Goal: Connect with others: Connect with others

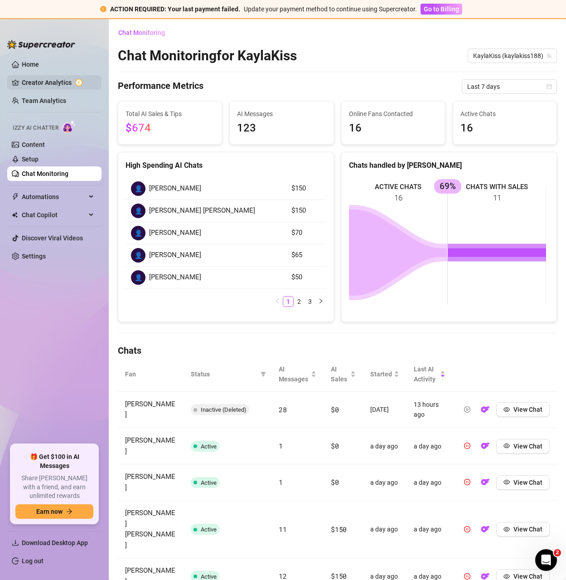
click at [45, 80] on link "Creator Analytics" at bounding box center [58, 82] width 73 height 15
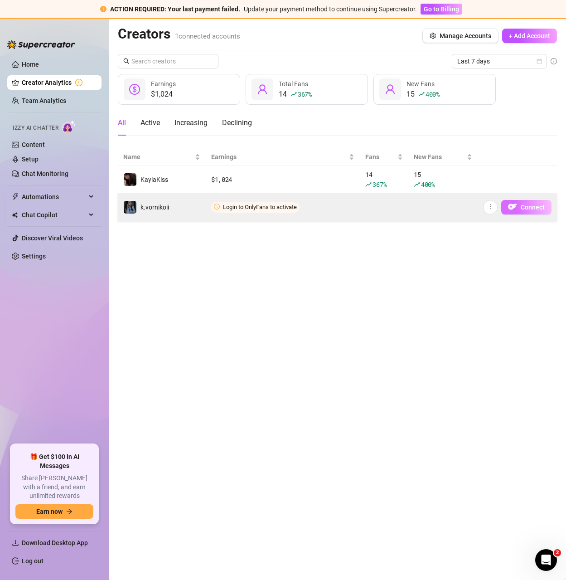
click at [534, 206] on span "Connect" at bounding box center [533, 206] width 24 height 7
click at [531, 207] on span "Connect" at bounding box center [533, 206] width 24 height 7
